Goal: Information Seeking & Learning: Learn about a topic

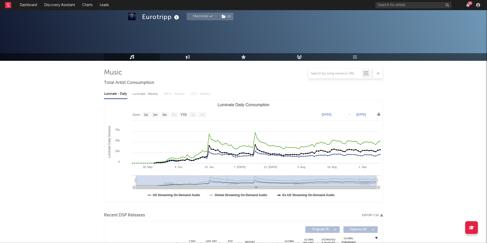
select select "1w"
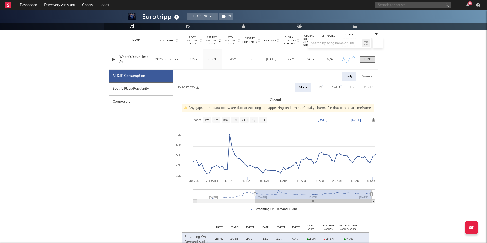
click at [383, 6] on input "text" at bounding box center [413, 5] width 76 height 6
type input "makeout reef"
click at [398, 27] on div "Music Engagement Live Audience Playlists/Charts" at bounding box center [243, 27] width 487 height 8
click at [386, 4] on input "makeout reef" at bounding box center [413, 5] width 76 height 6
click at [393, 19] on link "Makeout Reef" at bounding box center [413, 17] width 76 height 16
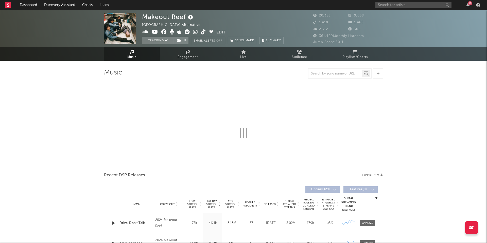
select select "6m"
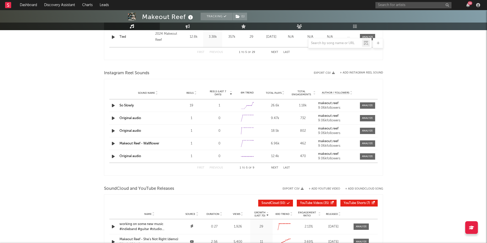
scroll to position [308, 0]
click at [273, 92] on span "Total Plays" at bounding box center [274, 92] width 16 height 3
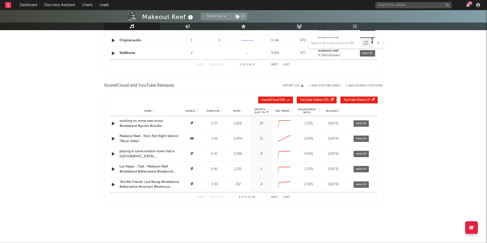
scroll to position [411, 0]
click at [235, 110] on span "Views" at bounding box center [236, 111] width 7 height 3
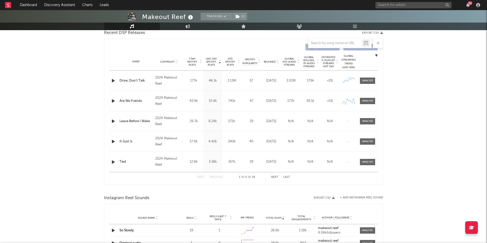
scroll to position [167, 0]
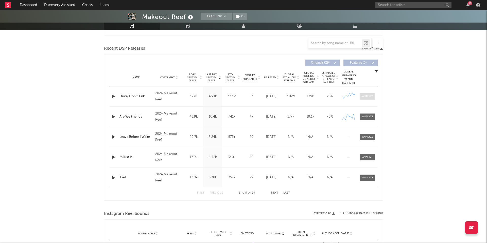
click at [368, 95] on div at bounding box center [367, 97] width 11 height 4
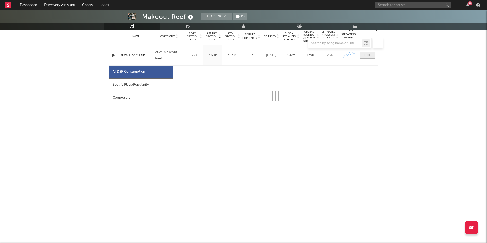
scroll to position [224, 0]
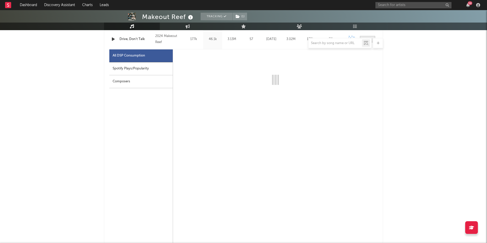
select select "6m"
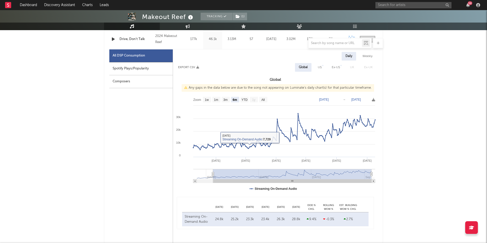
type input "[DATE]"
select select "All"
type input "[DATE]"
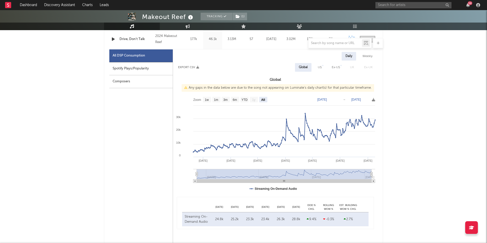
drag, startPoint x: 214, startPoint y: 174, endPoint x: 181, endPoint y: 174, distance: 33.5
click at [181, 174] on icon "Created with Highcharts 10.3.3 Apr '[DATE] Jun '[DATE] Aug '[DATE] Mar '[DATE] …" at bounding box center [275, 144] width 205 height 101
click at [362, 55] on div "Weekly" at bounding box center [368, 56] width 18 height 9
select select "6m"
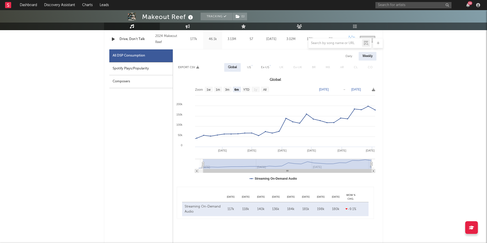
click at [247, 68] on div "US" at bounding box center [249, 67] width 4 height 6
select select "6m"
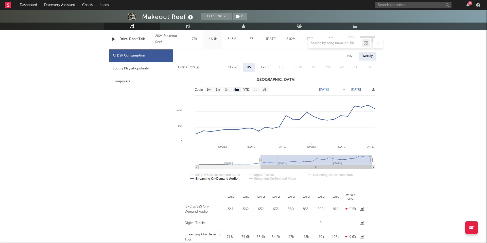
click at [237, 67] on div "Global" at bounding box center [232, 67] width 16 height 9
select select "6m"
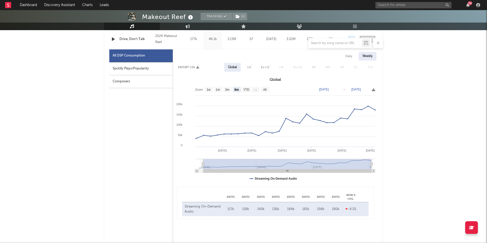
click at [348, 56] on div "Daily" at bounding box center [349, 56] width 14 height 9
select select "6m"
